Goal: Transaction & Acquisition: Purchase product/service

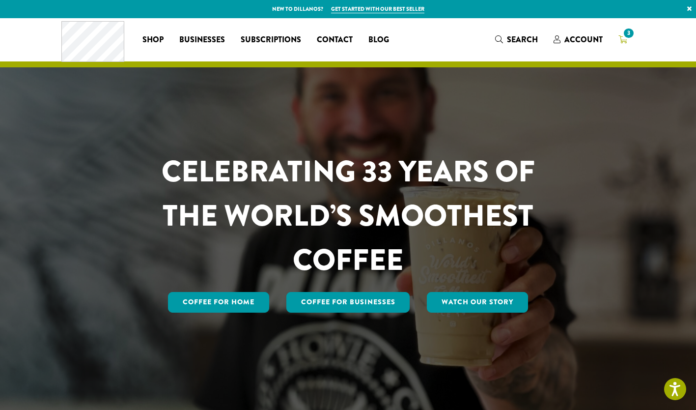
click at [622, 34] on span "3" at bounding box center [623, 40] width 9 height 12
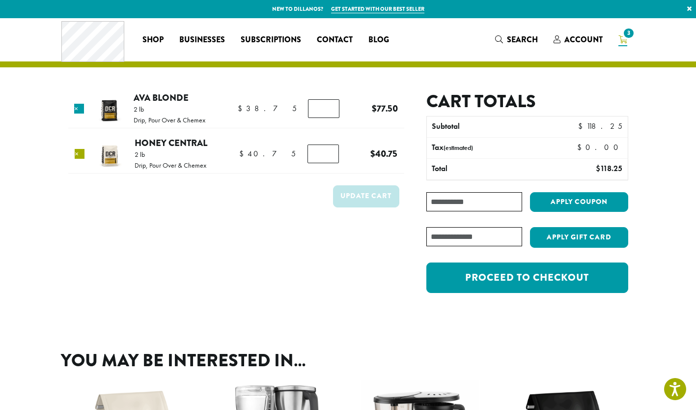
click at [80, 155] on link "×" at bounding box center [80, 154] width 10 height 10
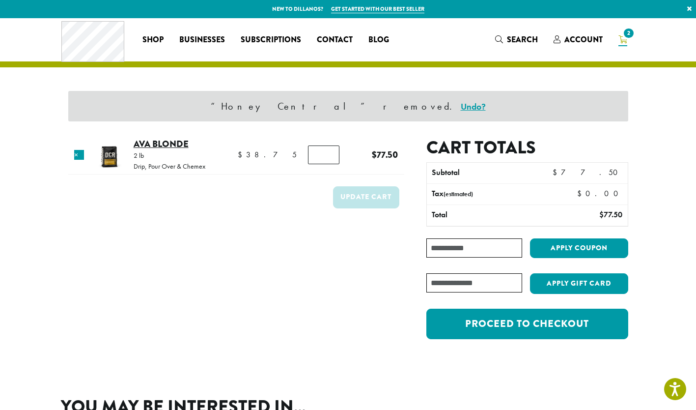
click at [166, 143] on link "Ava Blonde" at bounding box center [161, 143] width 55 height 13
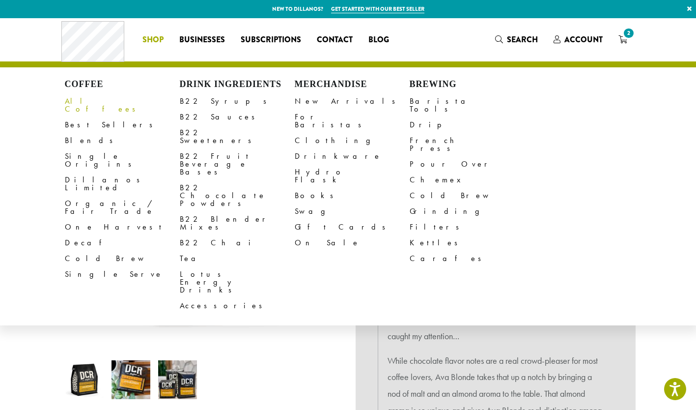
click at [82, 103] on link "All Coffees" at bounding box center [122, 105] width 115 height 24
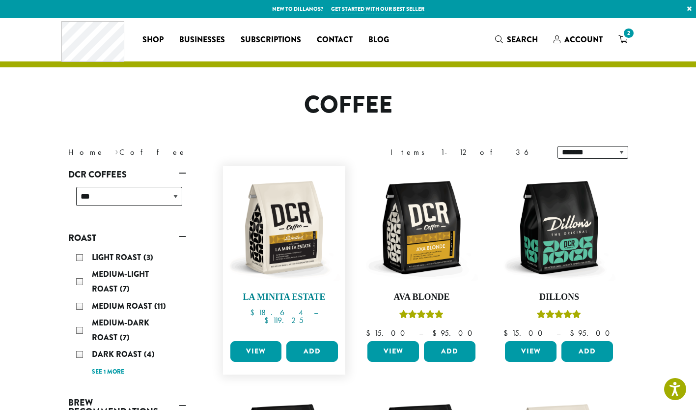
click at [290, 243] on img at bounding box center [283, 227] width 113 height 113
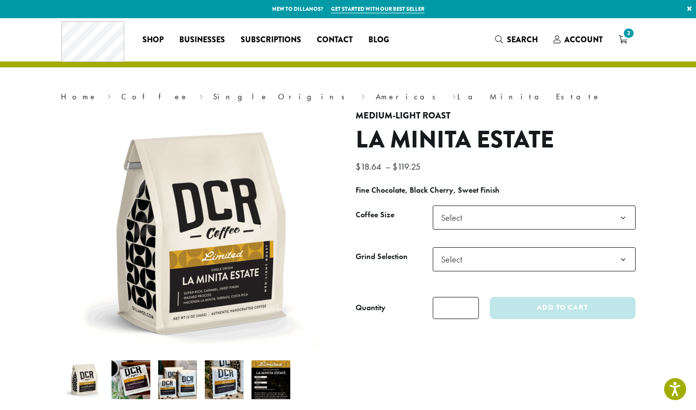
click at [530, 222] on span "Select" at bounding box center [534, 217] width 203 height 24
click at [490, 255] on span "Select" at bounding box center [534, 259] width 203 height 24
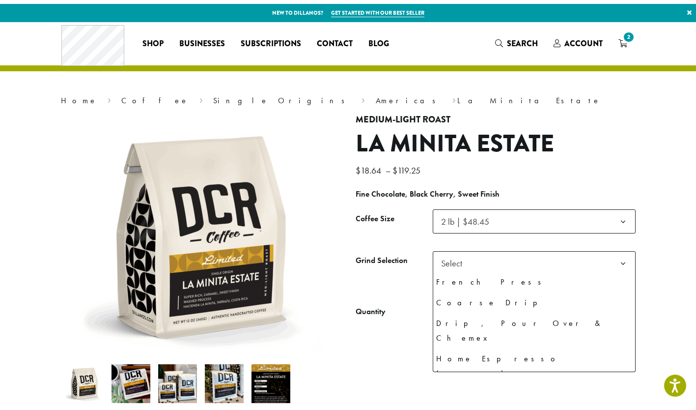
scroll to position [67, 0]
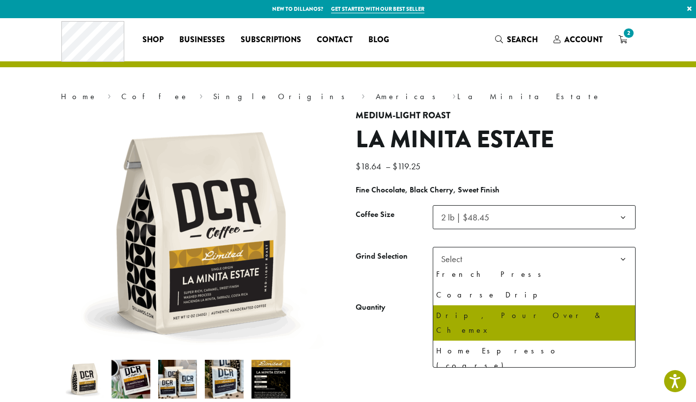
select select "**********"
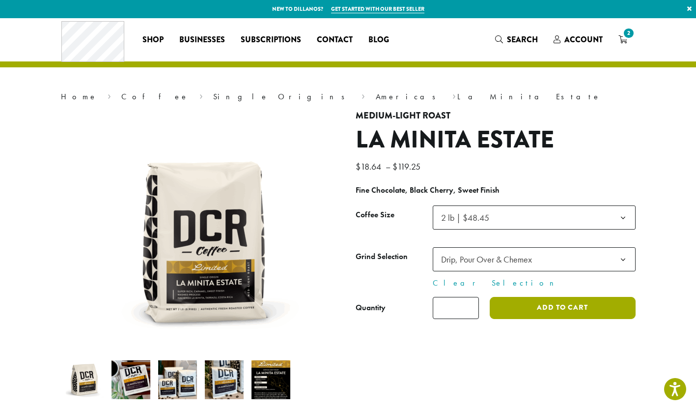
click at [536, 306] on button "Add to cart" at bounding box center [562, 308] width 145 height 22
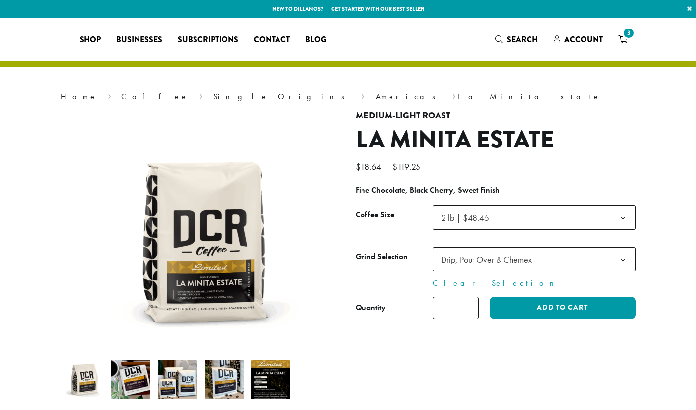
select select "**********"
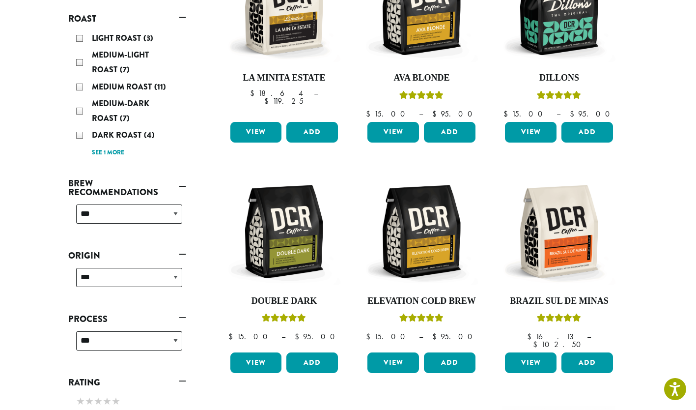
scroll to position [230, 0]
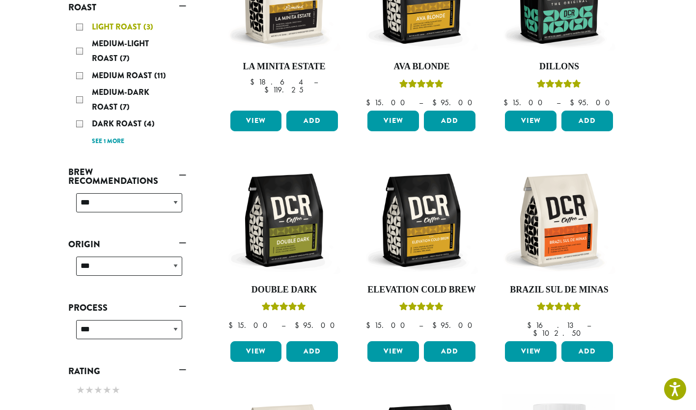
click at [77, 28] on div "Light Roast (3)" at bounding box center [129, 27] width 106 height 15
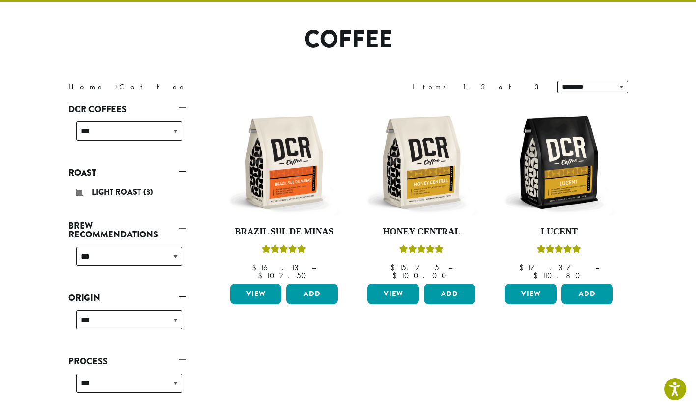
scroll to position [60, 0]
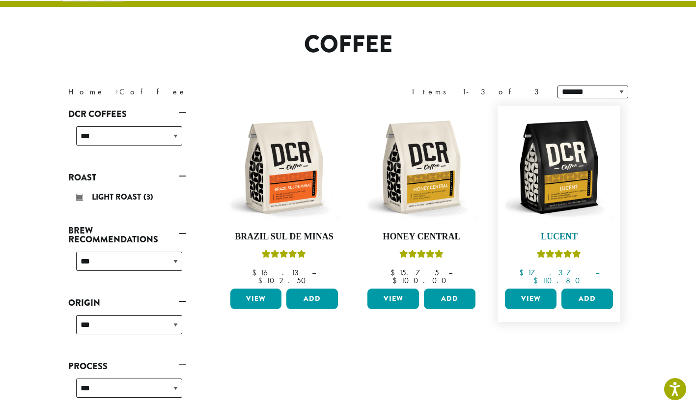
click at [566, 199] on img at bounding box center [559, 167] width 113 height 113
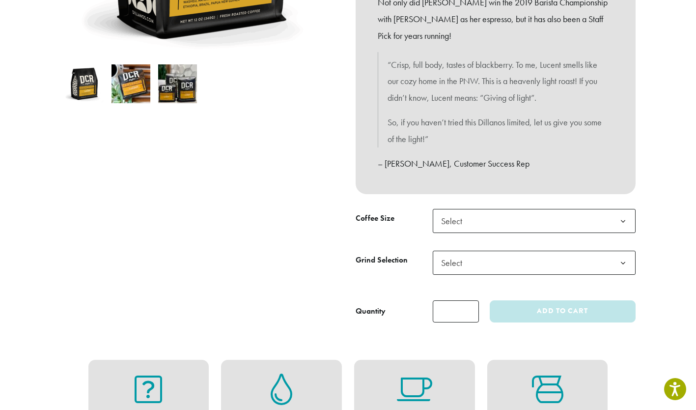
scroll to position [324, 0]
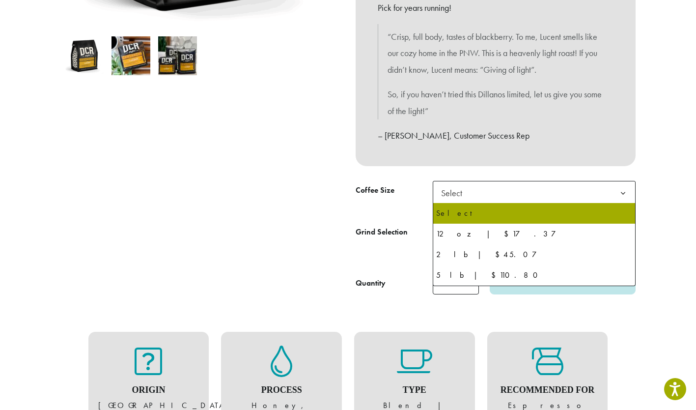
click at [525, 194] on span "Select" at bounding box center [534, 193] width 203 height 24
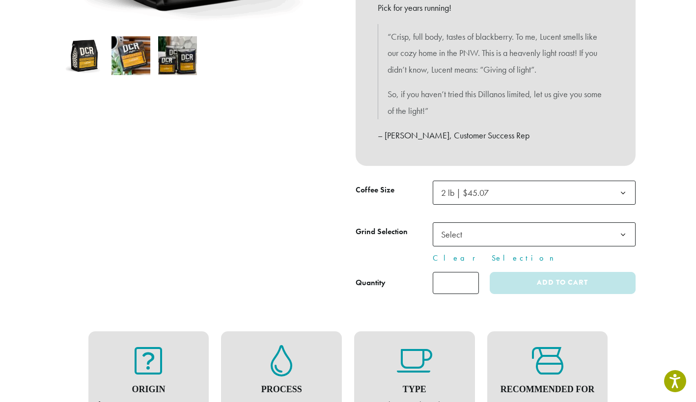
click at [470, 238] on span "Select" at bounding box center [454, 234] width 35 height 19
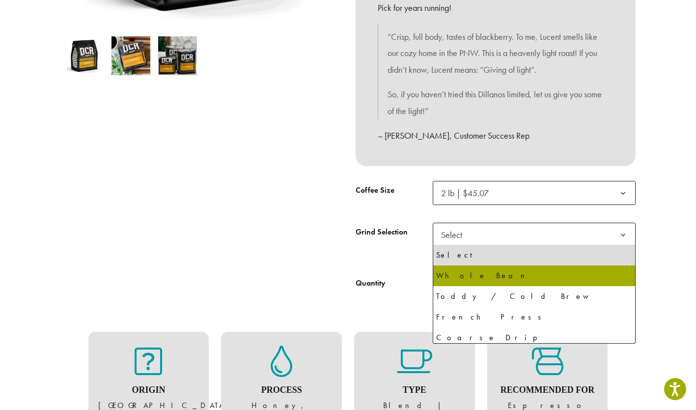
select select "**********"
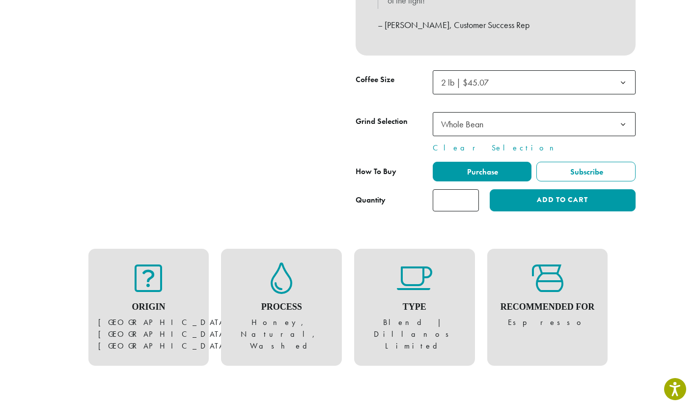
scroll to position [434, 0]
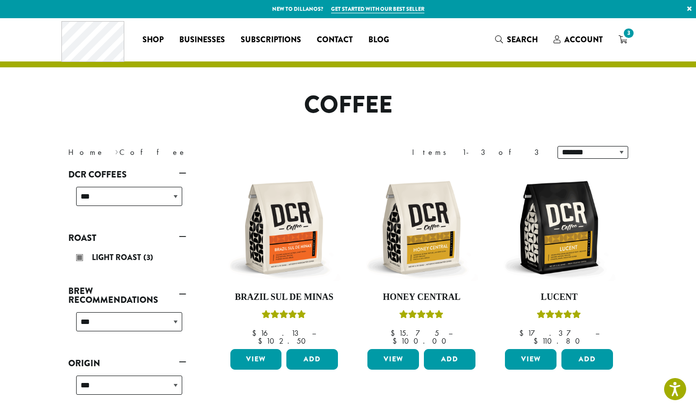
scroll to position [230, 0]
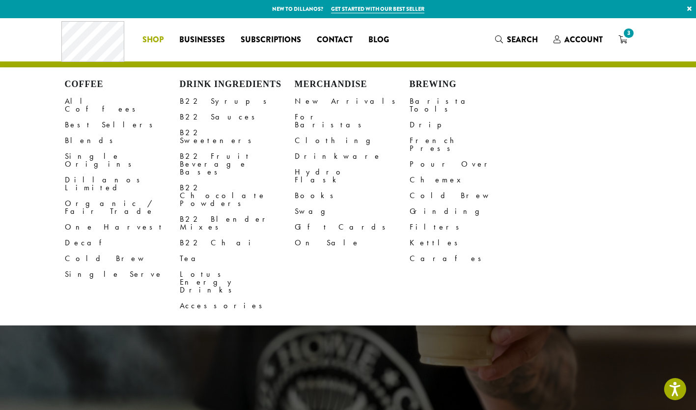
click at [151, 40] on span "Shop" at bounding box center [152, 40] width 21 height 12
click at [93, 103] on link "All Coffees" at bounding box center [122, 105] width 115 height 24
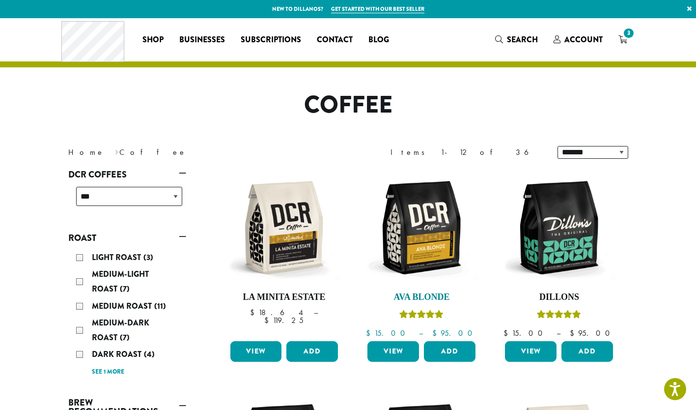
click at [424, 230] on img at bounding box center [421, 227] width 113 height 113
click at [82, 282] on div "Medium-Light Roast (7)" at bounding box center [129, 281] width 106 height 29
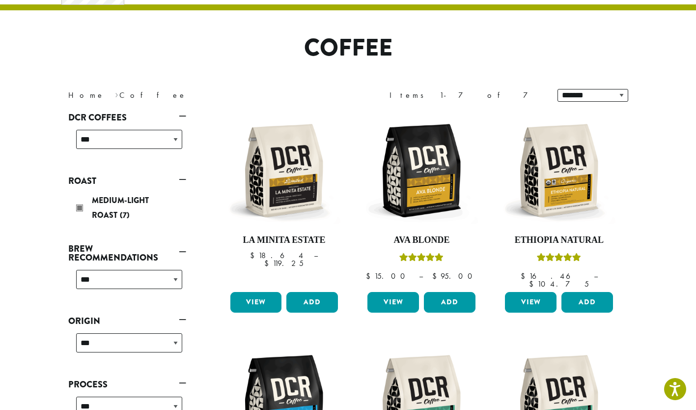
scroll to position [60, 0]
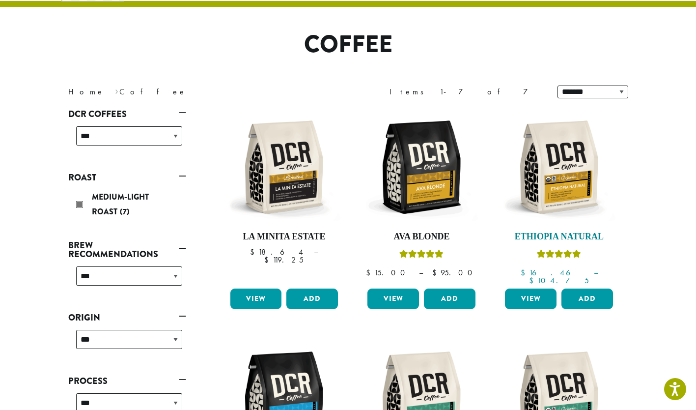
click at [563, 185] on img at bounding box center [559, 167] width 113 height 113
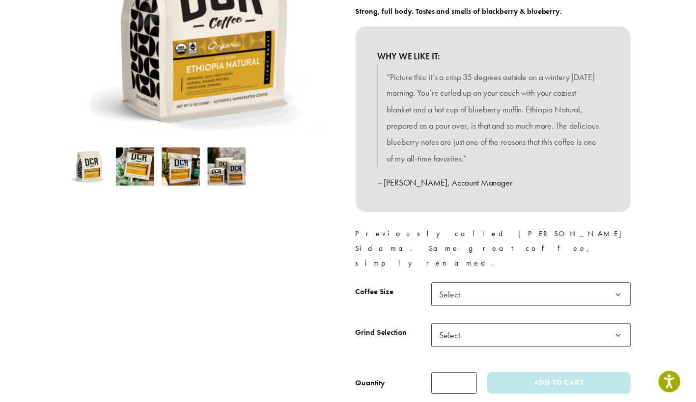
scroll to position [224, 0]
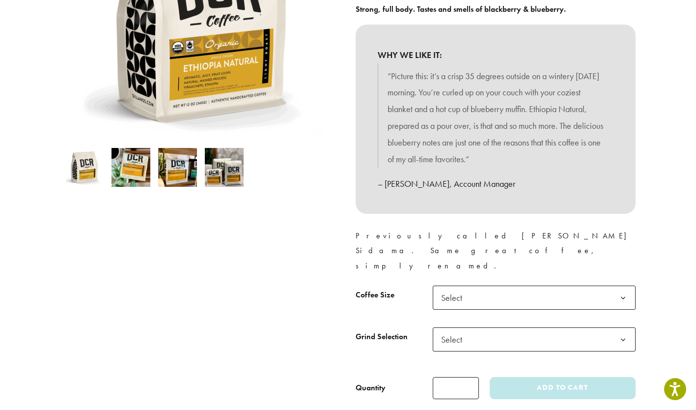
click at [451, 288] on span "Select" at bounding box center [454, 297] width 35 height 19
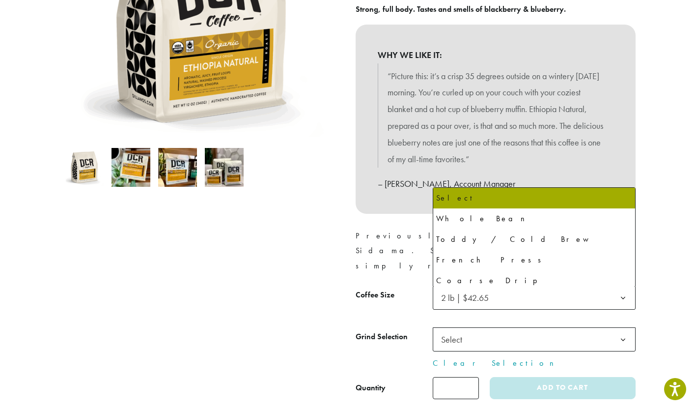
click at [481, 327] on span "Select" at bounding box center [534, 339] width 203 height 24
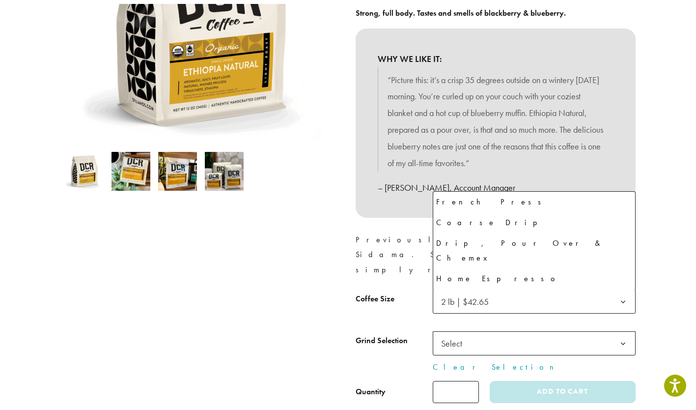
scroll to position [67, 0]
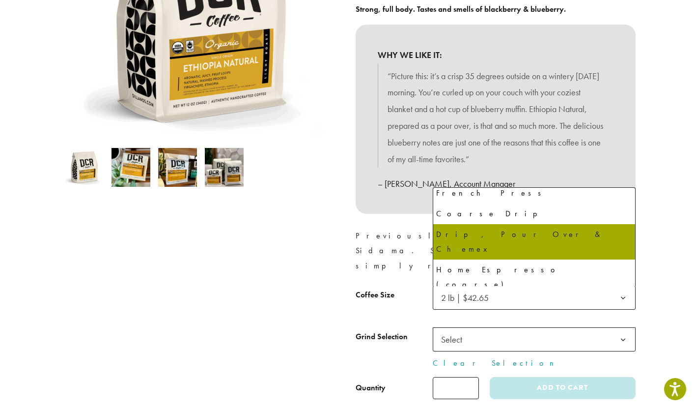
select select "**********"
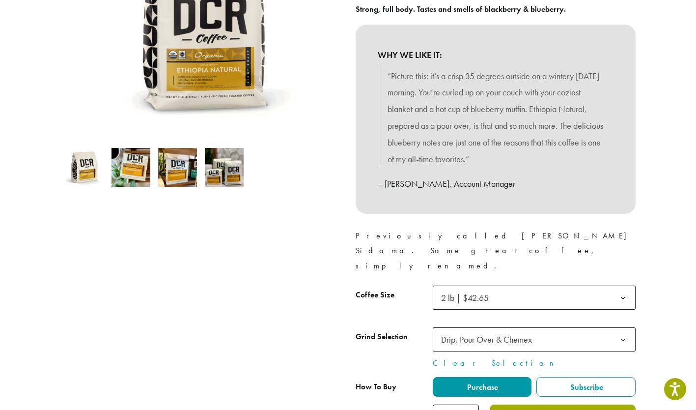
click at [538, 404] on button "Add to cart" at bounding box center [562, 415] width 145 height 22
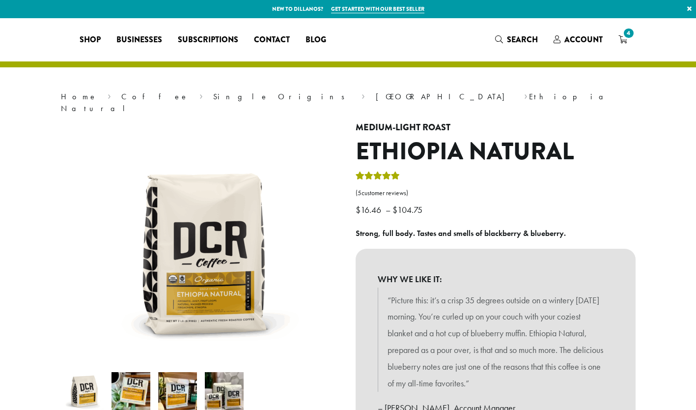
select select "**********"
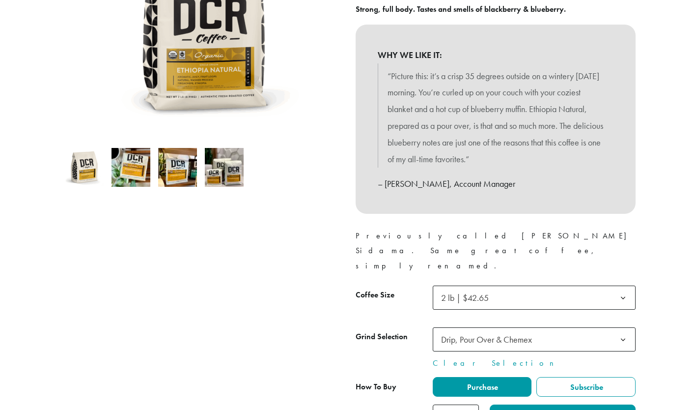
scroll to position [224, 0]
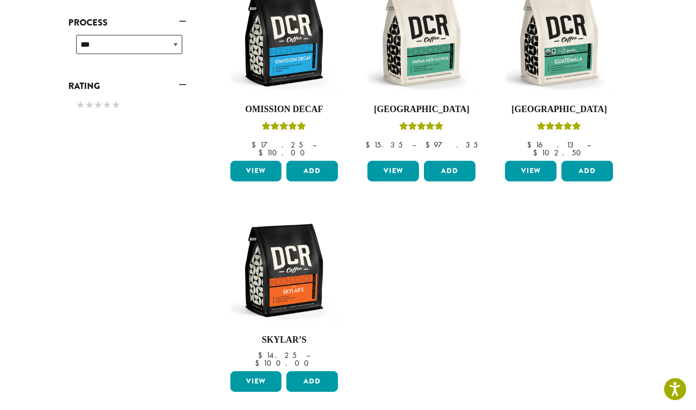
scroll to position [418, 0]
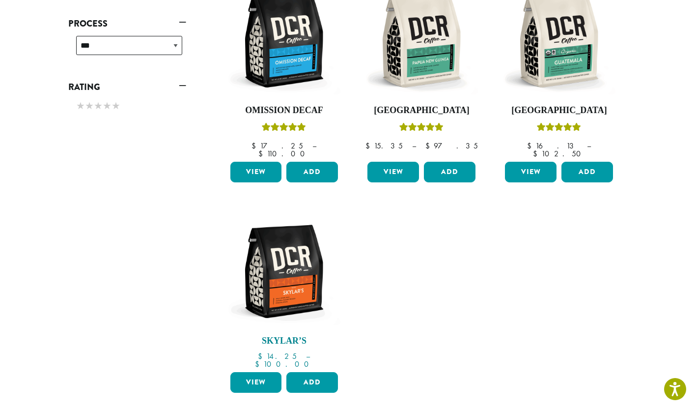
click at [272, 253] on img at bounding box center [283, 271] width 113 height 113
click at [286, 258] on img at bounding box center [283, 271] width 113 height 113
click at [434, 71] on img at bounding box center [421, 40] width 113 height 113
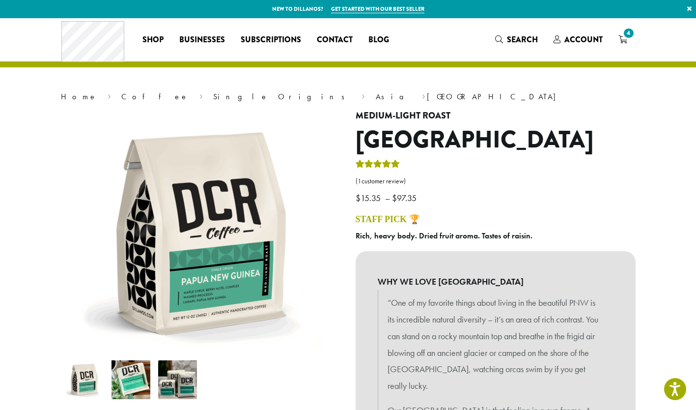
click at [628, 34] on span "4" at bounding box center [628, 33] width 13 height 13
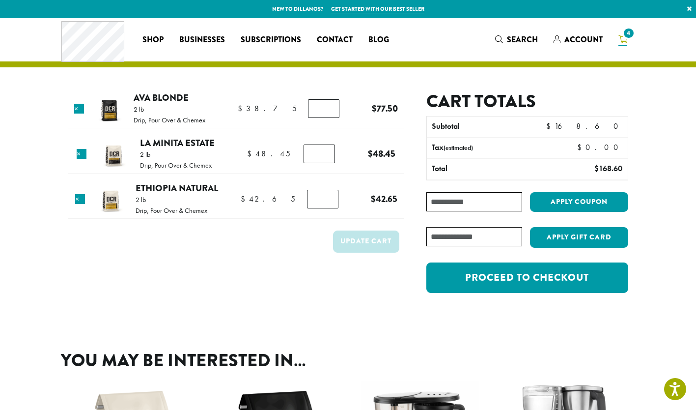
click at [183, 185] on link "Ethiopia Natural" at bounding box center [177, 187] width 83 height 13
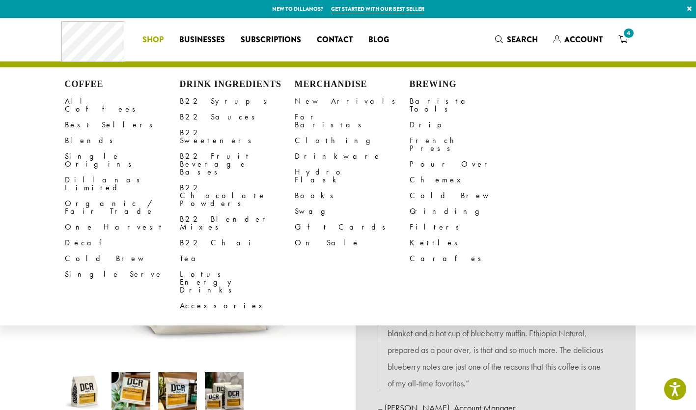
click at [518, 35] on span "Search" at bounding box center [522, 39] width 31 height 11
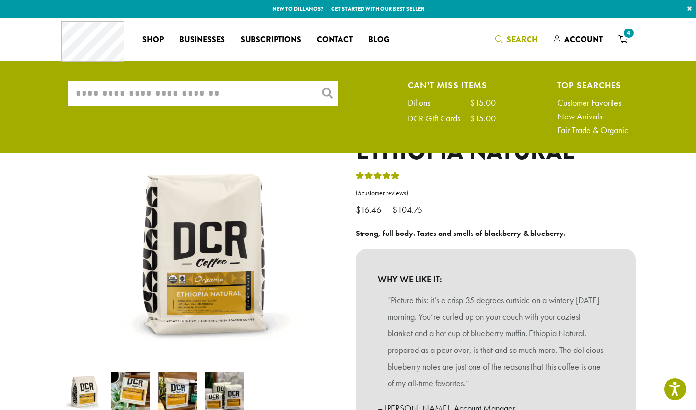
click at [251, 89] on input "What are you searching for?" at bounding box center [203, 93] width 270 height 25
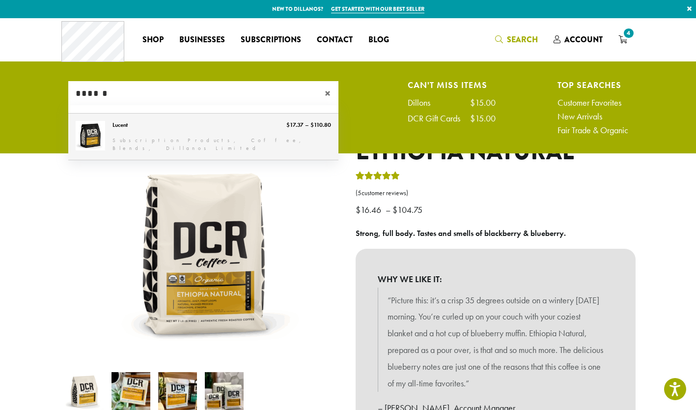
type input "******"
click at [137, 127] on link "Lucent" at bounding box center [203, 136] width 270 height 46
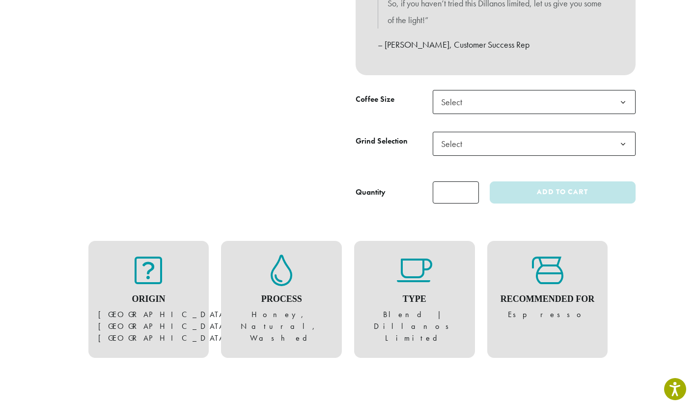
scroll to position [418, 0]
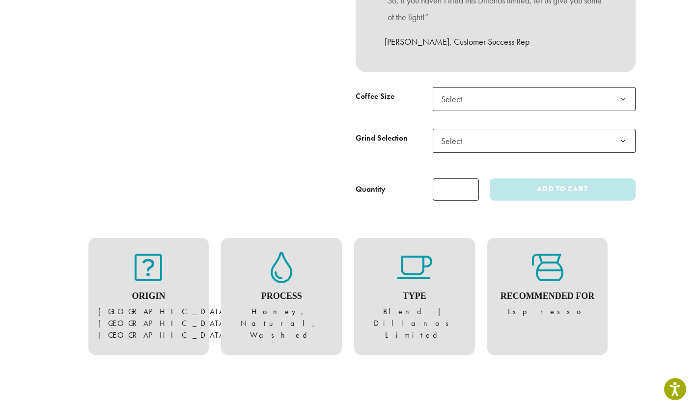
click at [532, 92] on span "Select" at bounding box center [534, 99] width 203 height 24
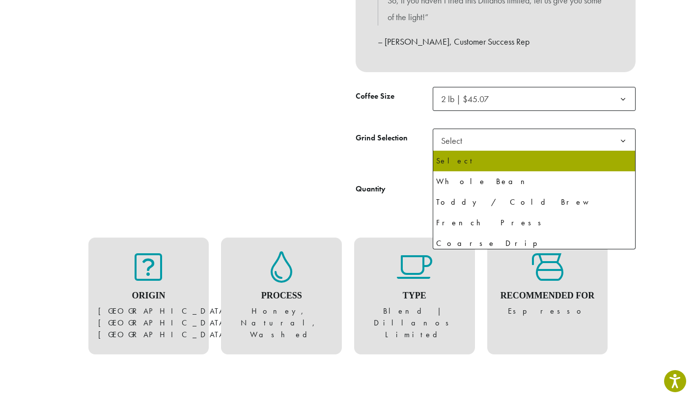
click at [473, 142] on span "Select" at bounding box center [534, 141] width 203 height 24
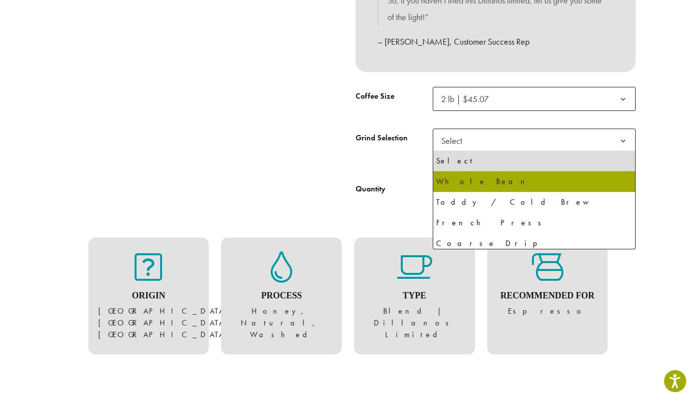
select select "**********"
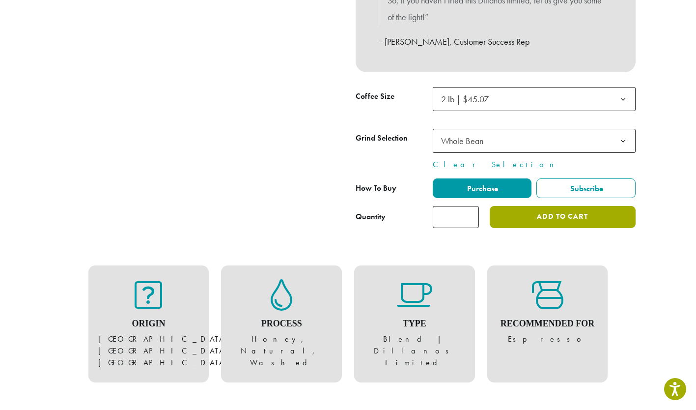
click at [554, 214] on button "Add to cart" at bounding box center [562, 217] width 145 height 22
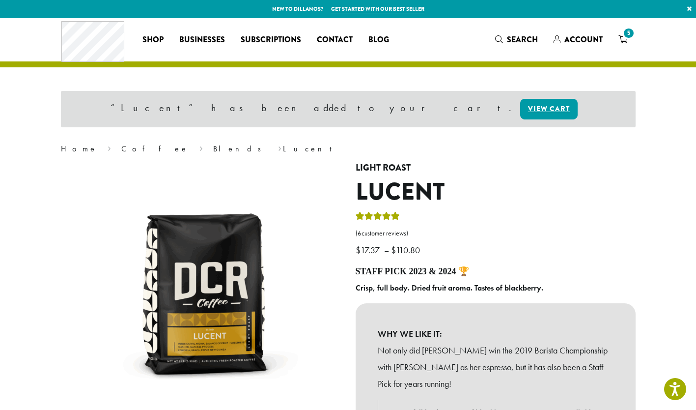
click at [624, 37] on span "5" at bounding box center [628, 33] width 13 height 13
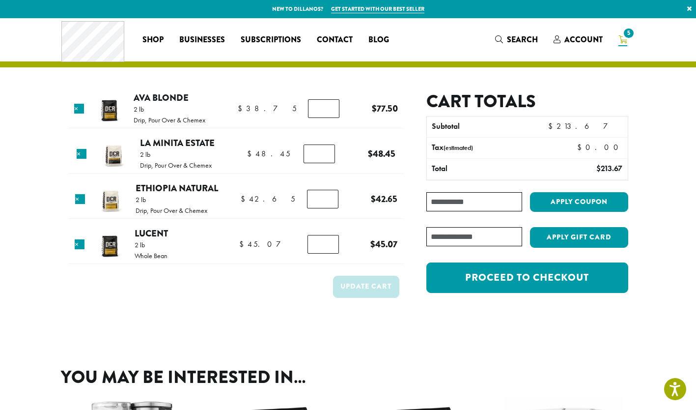
scroll to position [358, 0]
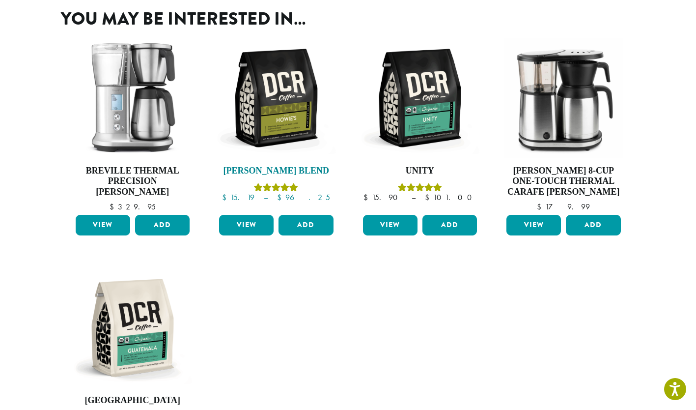
click at [264, 118] on img at bounding box center [276, 97] width 119 height 119
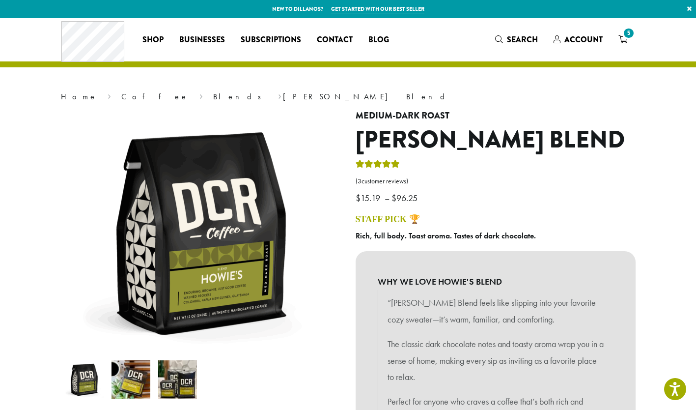
click at [627, 34] on span "5" at bounding box center [628, 33] width 13 height 13
click at [623, 33] on span "5" at bounding box center [628, 33] width 13 height 13
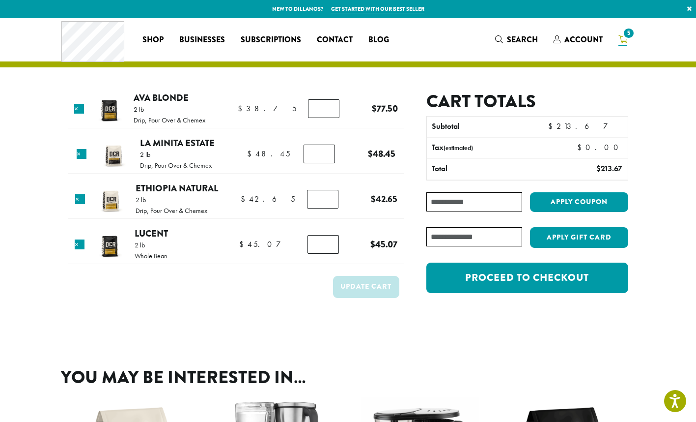
click at [360, 304] on td "Update cart" at bounding box center [236, 290] width 336 height 36
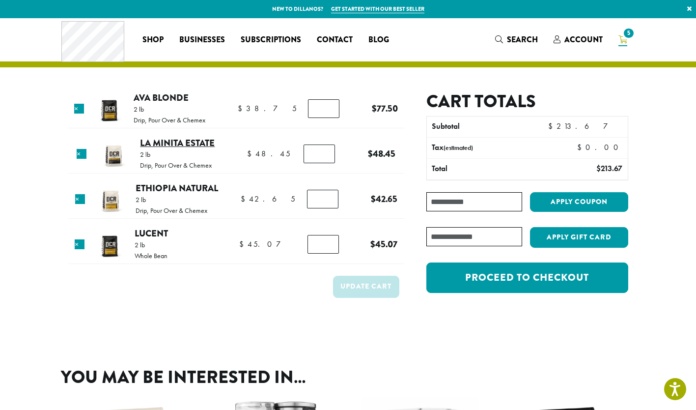
click at [171, 140] on link "La Minita Estate" at bounding box center [177, 142] width 75 height 13
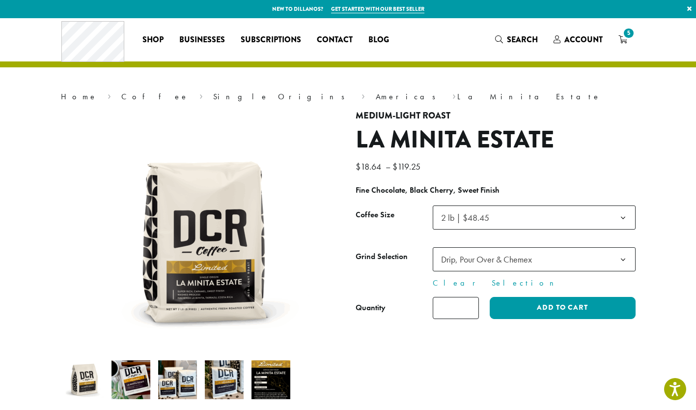
click at [275, 386] on img at bounding box center [271, 379] width 39 height 39
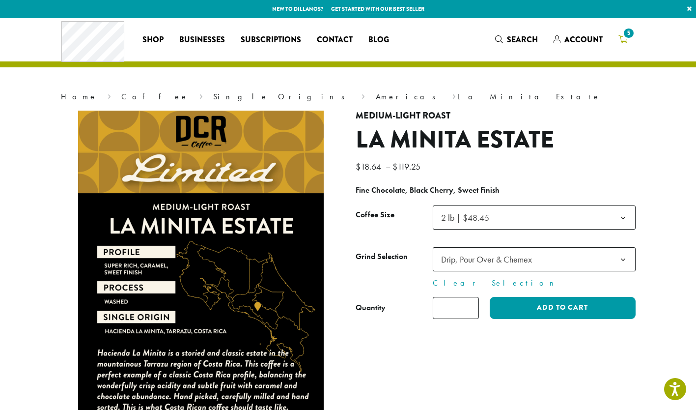
click at [626, 33] on span "5" at bounding box center [628, 33] width 13 height 13
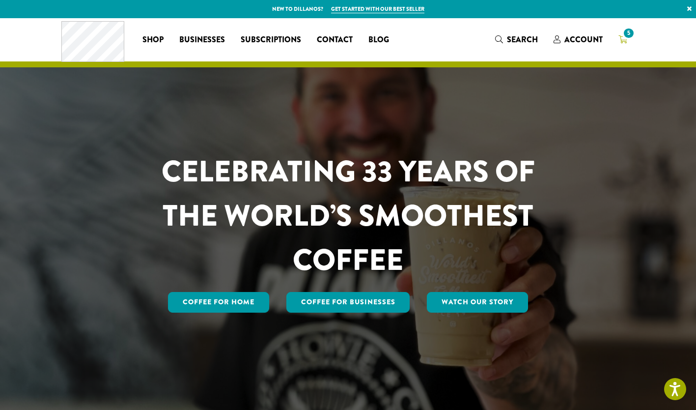
click at [625, 37] on span "5" at bounding box center [628, 33] width 13 height 13
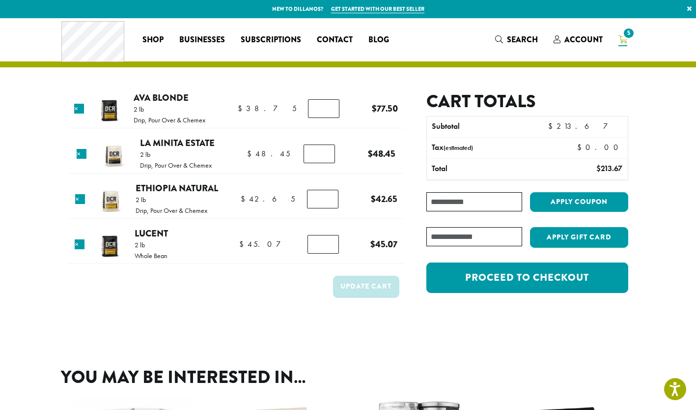
click at [496, 202] on input "Coupon:" at bounding box center [473, 201] width 95 height 19
paste input "**********"
type input "**********"
click at [569, 198] on button "Apply coupon" at bounding box center [579, 202] width 98 height 20
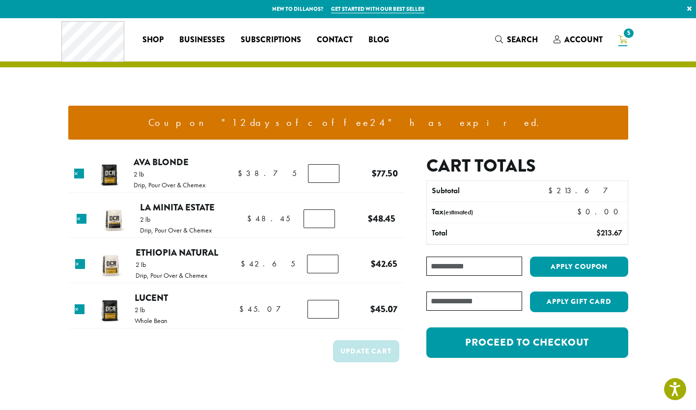
click at [456, 265] on input "Coupon:" at bounding box center [473, 265] width 95 height 19
paste input "**********"
drag, startPoint x: 508, startPoint y: 264, endPoint x: 406, endPoint y: 273, distance: 102.1
click at [406, 273] on div "**********" at bounding box center [516, 269] width 224 height 228
type input "**********"
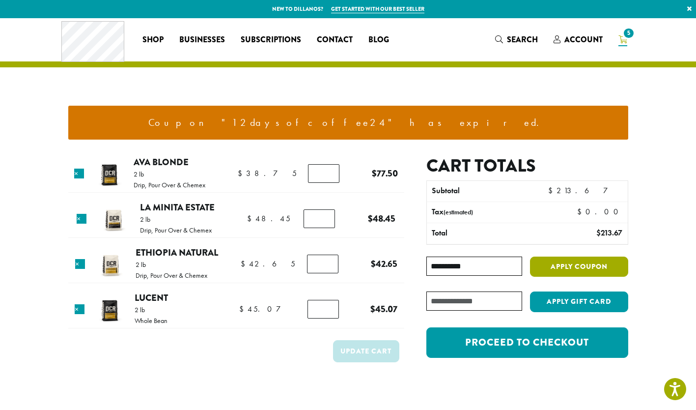
click at [583, 262] on button "Apply coupon" at bounding box center [579, 266] width 98 height 20
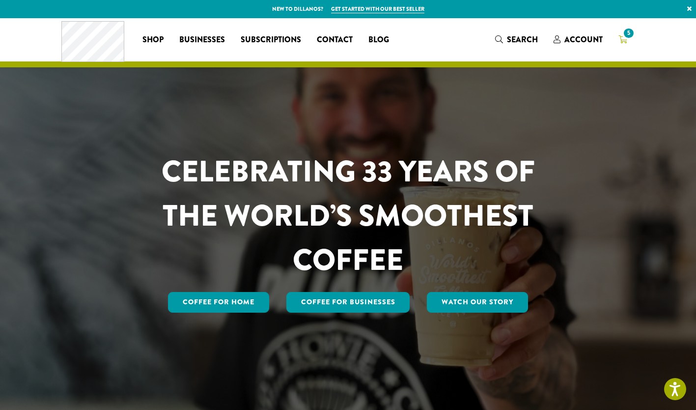
click at [624, 38] on span "5" at bounding box center [628, 33] width 13 height 13
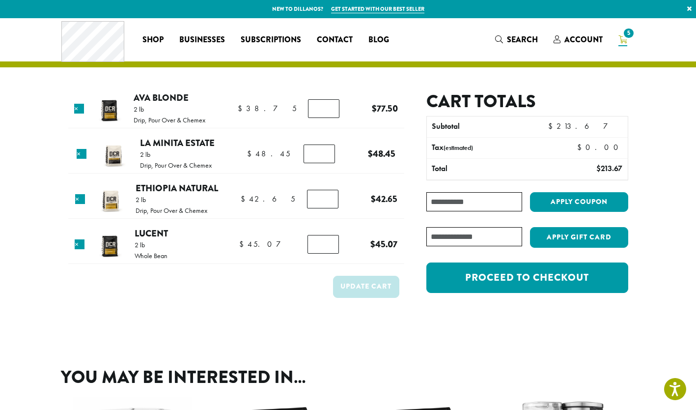
click at [442, 200] on input "Coupon:" at bounding box center [473, 201] width 95 height 19
type input "********"
click at [547, 210] on button "Apply coupon" at bounding box center [579, 202] width 98 height 20
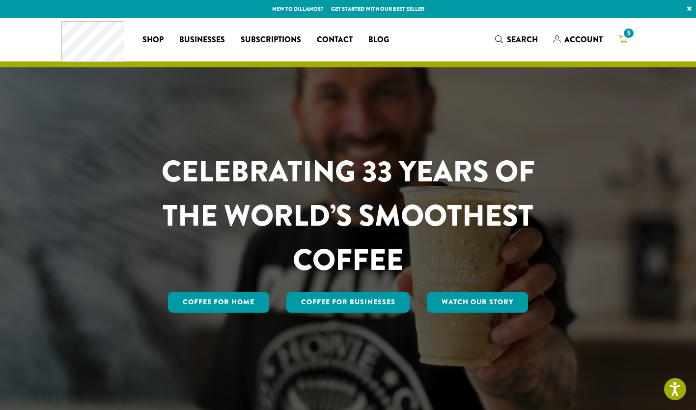
click at [624, 34] on span "5" at bounding box center [628, 33] width 13 height 13
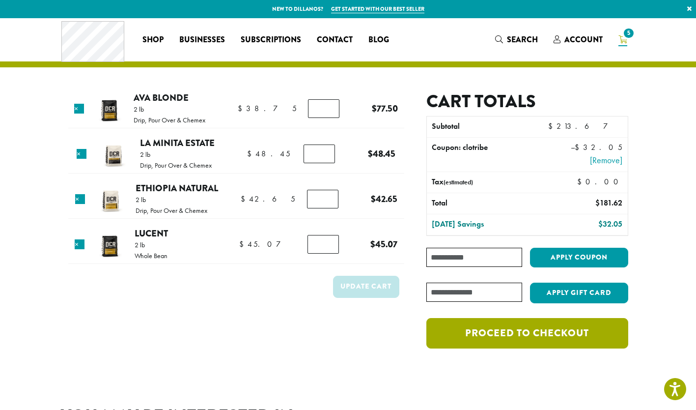
click at [473, 328] on link "Proceed to checkout" at bounding box center [526, 333] width 201 height 30
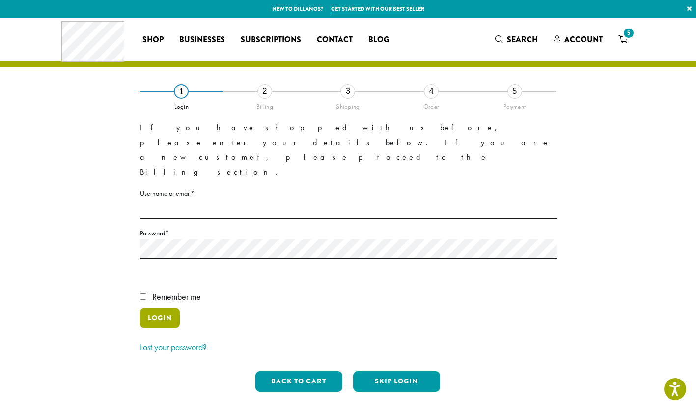
click at [156, 308] on button "Login" at bounding box center [160, 318] width 40 height 21
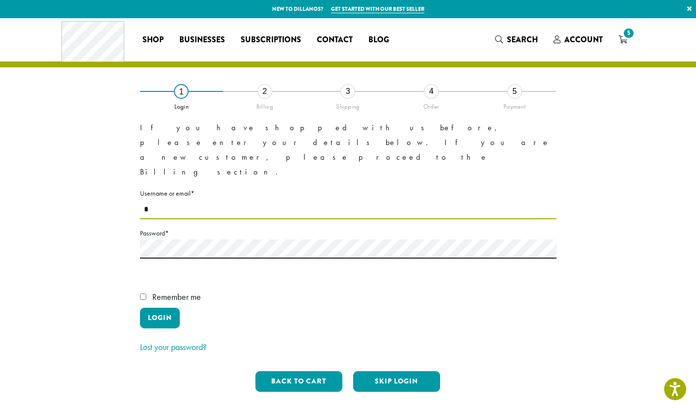
type input "**********"
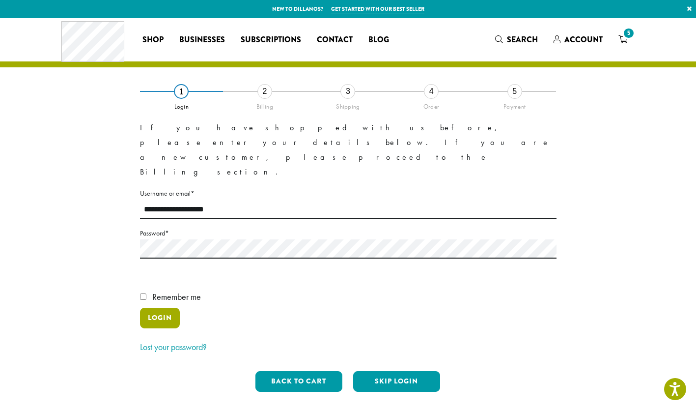
click at [157, 308] on button "Login" at bounding box center [160, 318] width 40 height 21
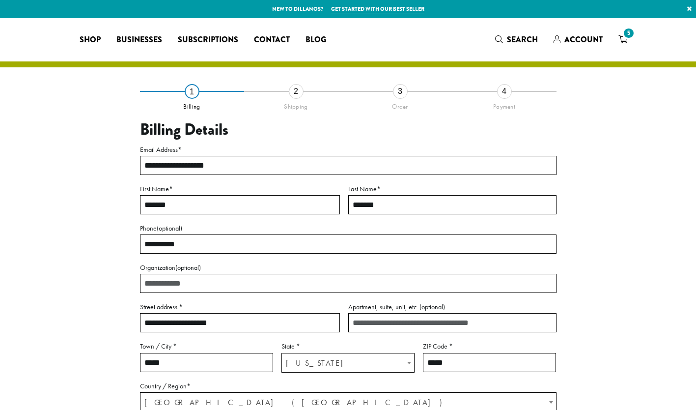
select select "**"
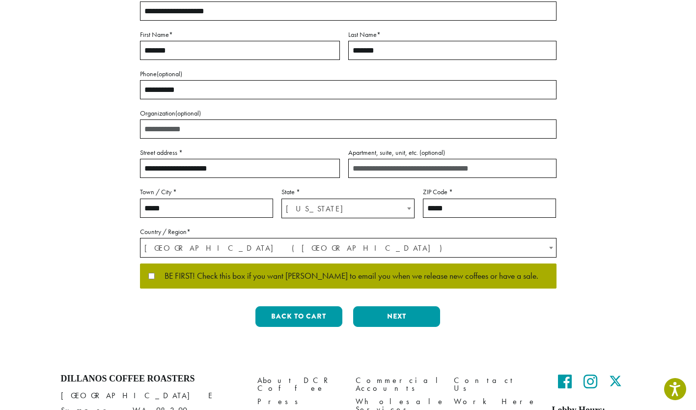
scroll to position [147, 0]
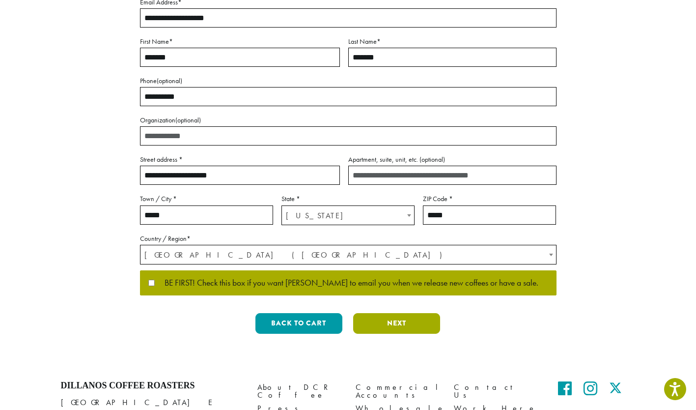
click at [392, 323] on button "Next" at bounding box center [396, 323] width 87 height 21
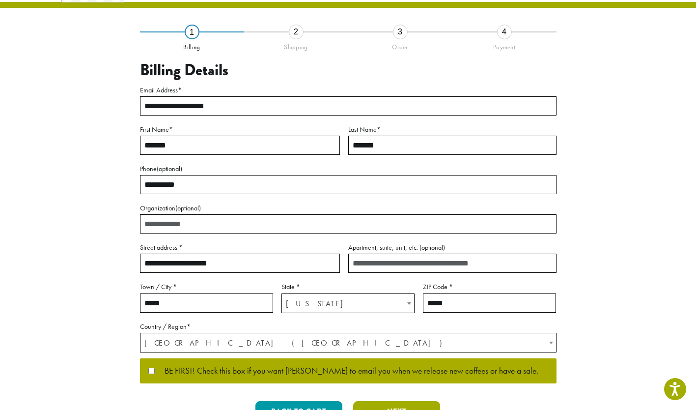
scroll to position [5, 0]
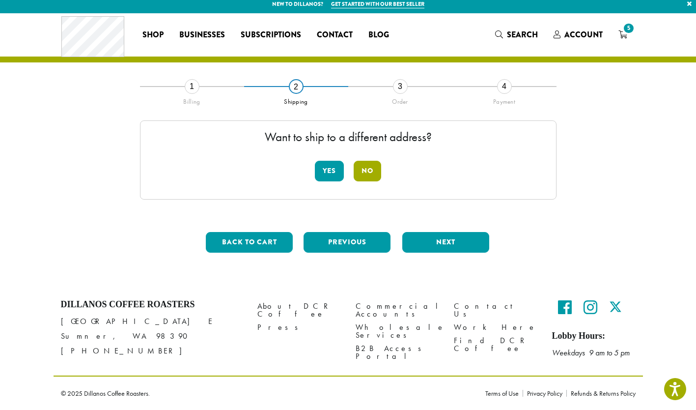
click at [370, 172] on button "No" at bounding box center [368, 171] width 28 height 21
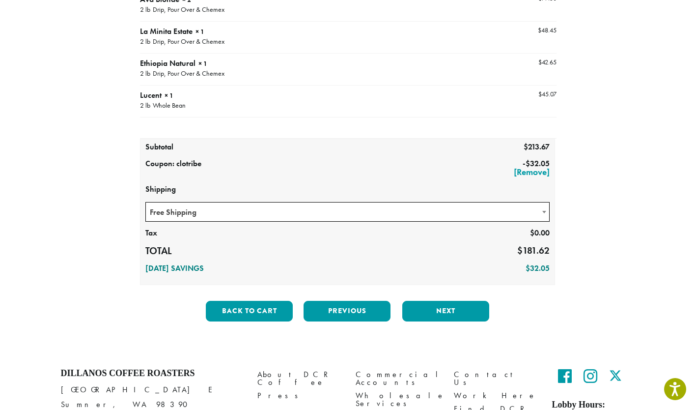
scroll to position [197, 0]
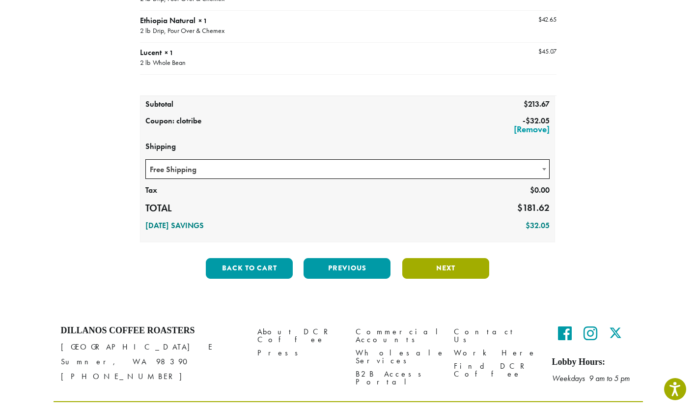
click at [453, 267] on button "Next" at bounding box center [445, 268] width 87 height 21
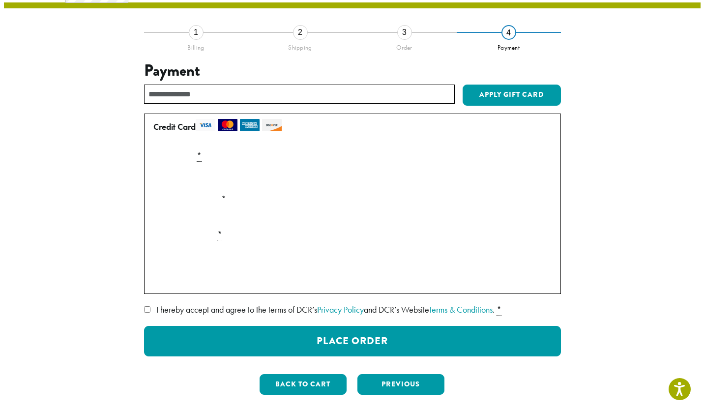
scroll to position [56, 0]
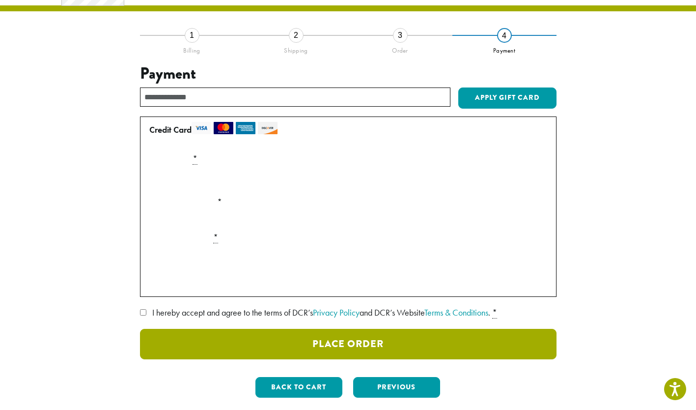
click at [360, 336] on button "Place Order" at bounding box center [348, 344] width 417 height 30
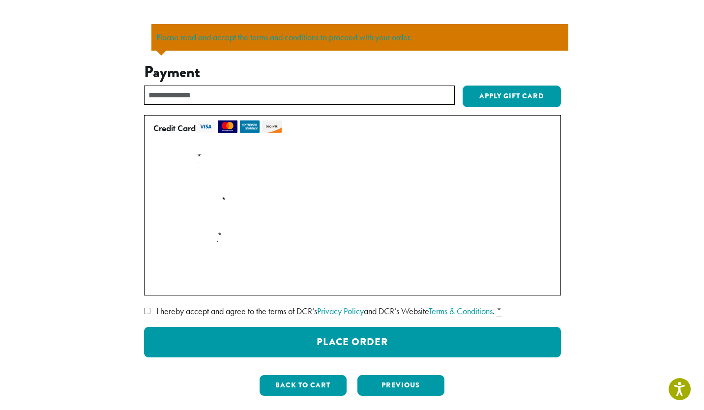
scroll to position [115, 0]
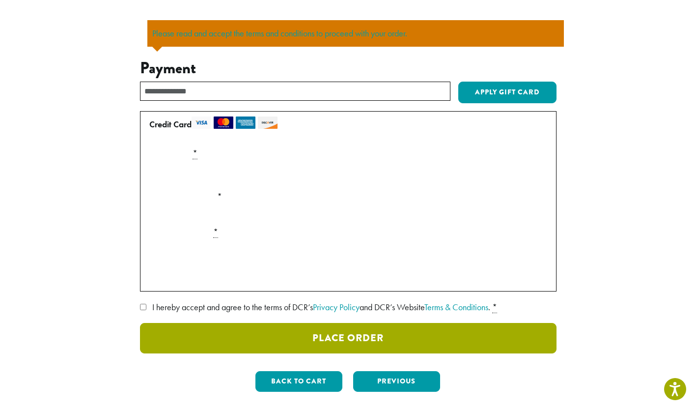
click at [379, 335] on button "Place Order" at bounding box center [348, 338] width 417 height 30
